Goal: Task Accomplishment & Management: Use online tool/utility

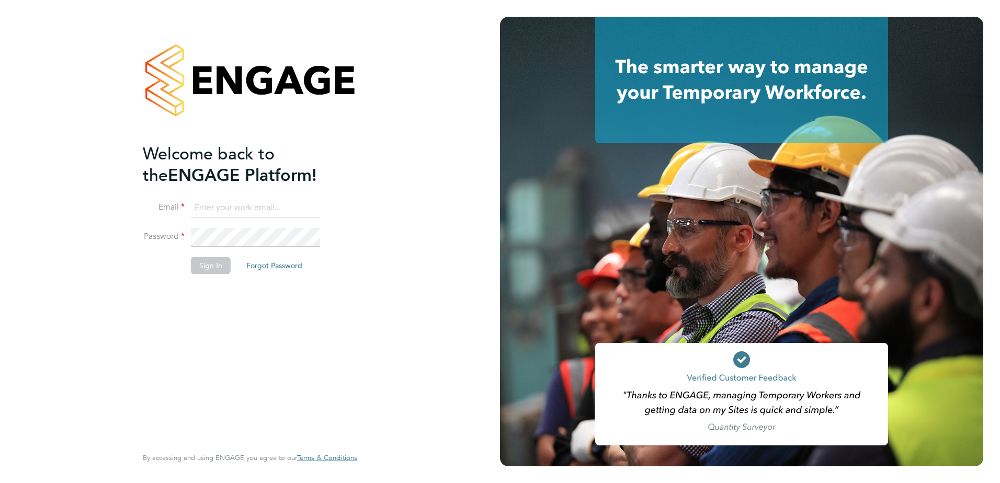
type input "stuart.gilliver@countrysidepartnerships.com"
click at [209, 271] on button "Sign In" at bounding box center [211, 265] width 40 height 17
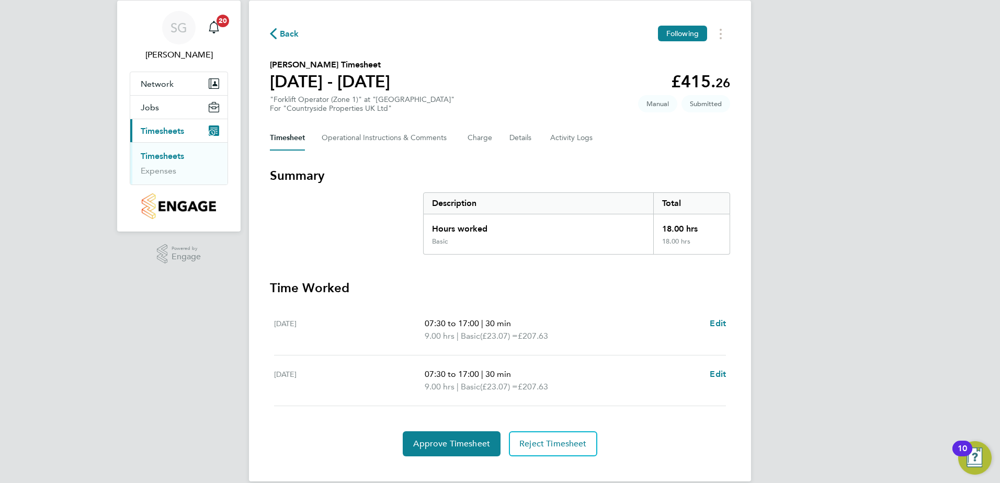
scroll to position [44, 0]
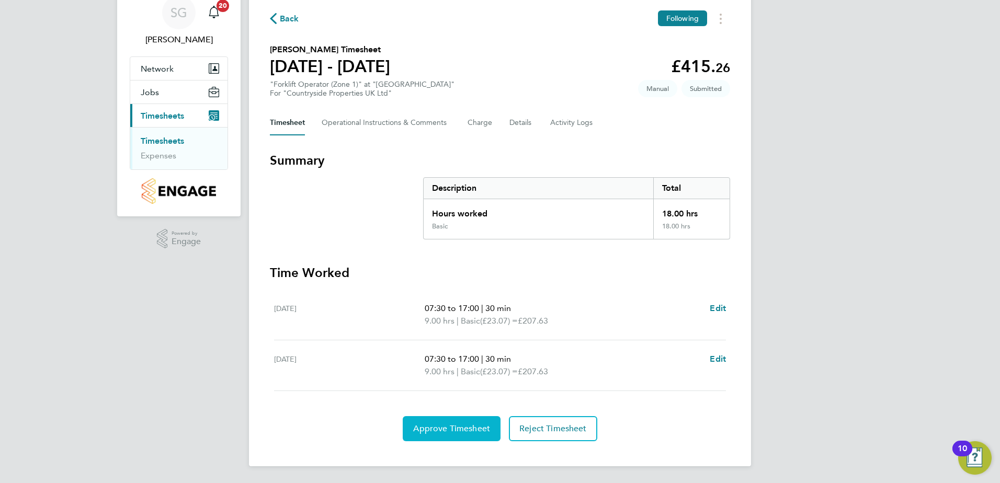
click at [449, 433] on span "Approve Timesheet" at bounding box center [451, 429] width 77 height 10
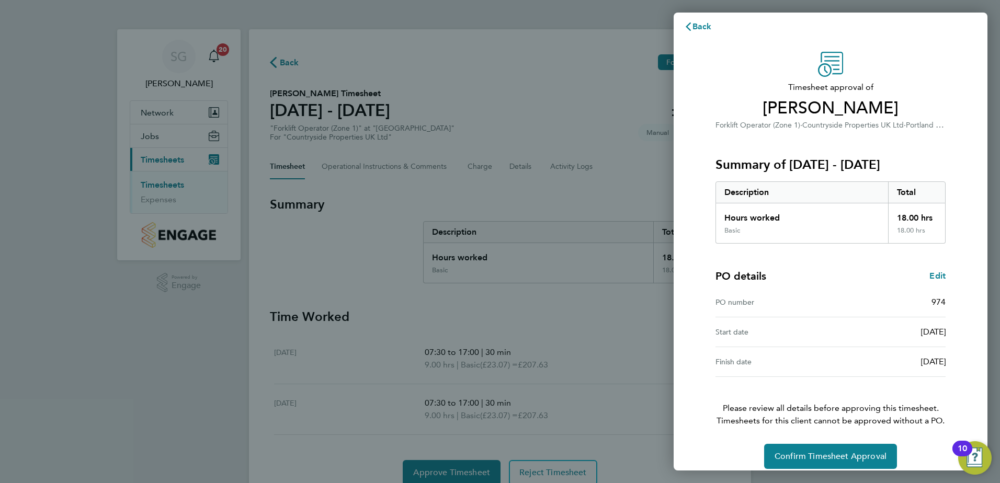
scroll to position [18, 0]
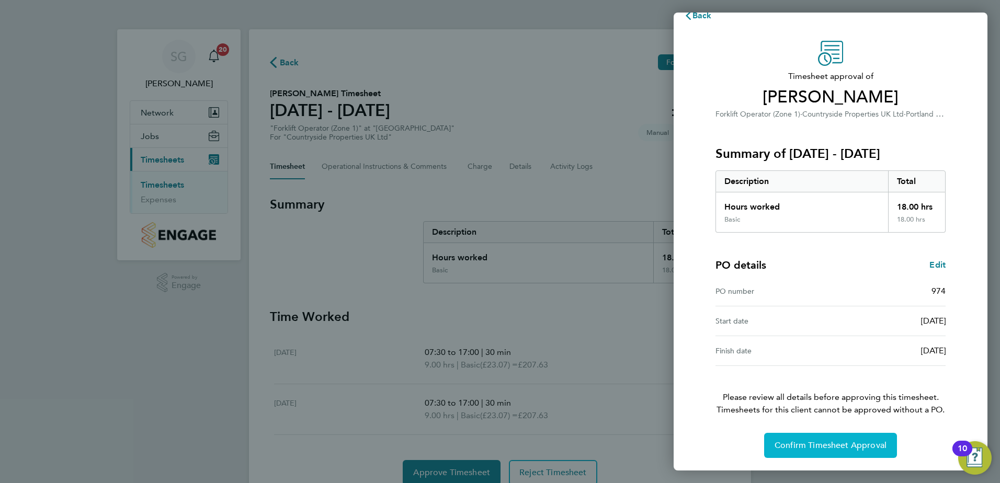
click at [841, 443] on span "Confirm Timesheet Approval" at bounding box center [831, 446] width 112 height 10
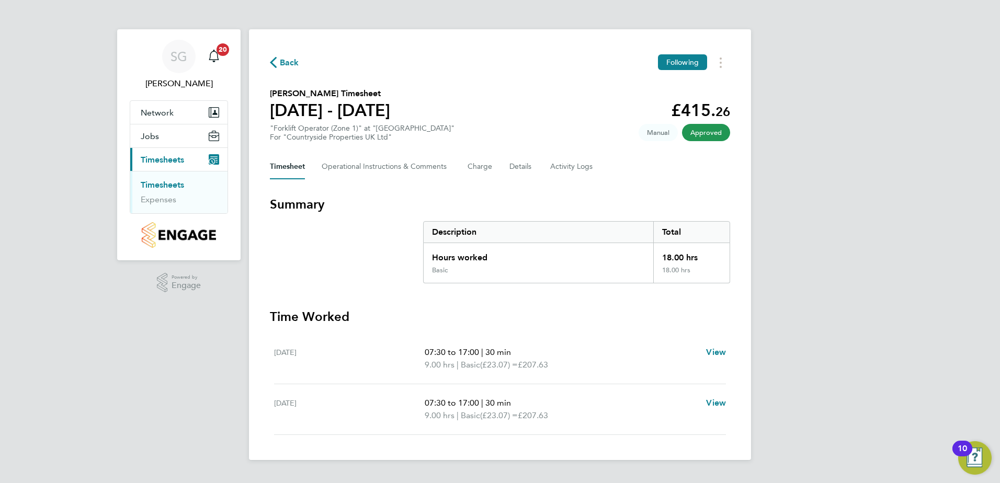
click at [33, 325] on div "SG [PERSON_NAME] Notifications 20 Applications: Network Team Members Sites Jobs…" at bounding box center [500, 238] width 1000 height 477
click at [42, 325] on div "SG [PERSON_NAME] Notifications 20 Applications: Network Team Members Sites Jobs…" at bounding box center [500, 238] width 1000 height 477
